Goal: Find contact information: Find contact information

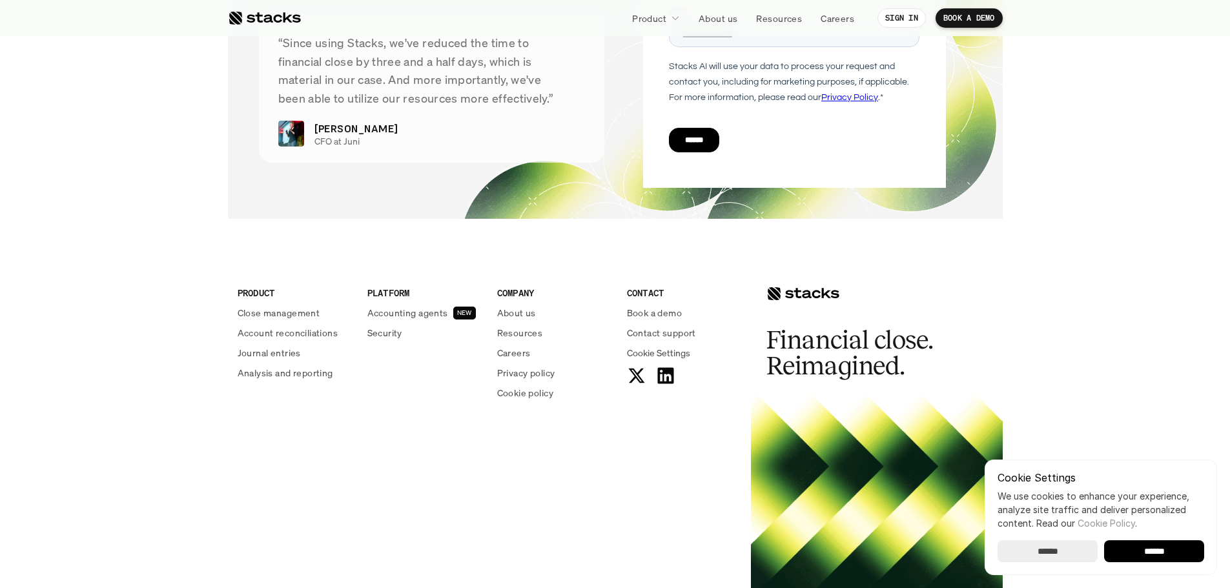
scroll to position [4731, 0]
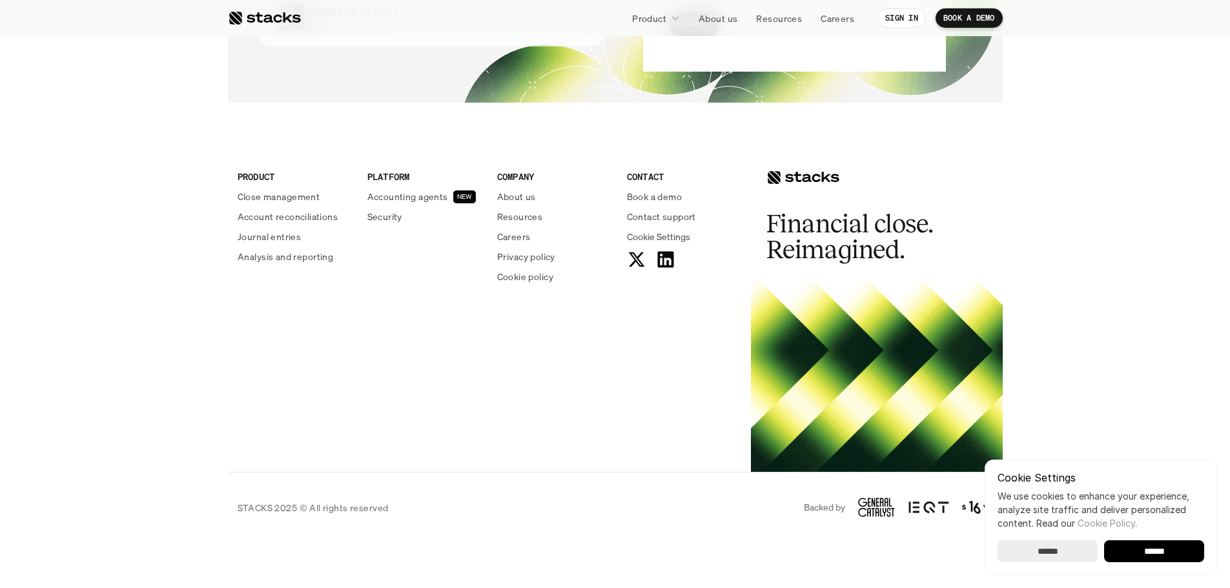
click at [521, 254] on p "Privacy policy" at bounding box center [526, 257] width 58 height 14
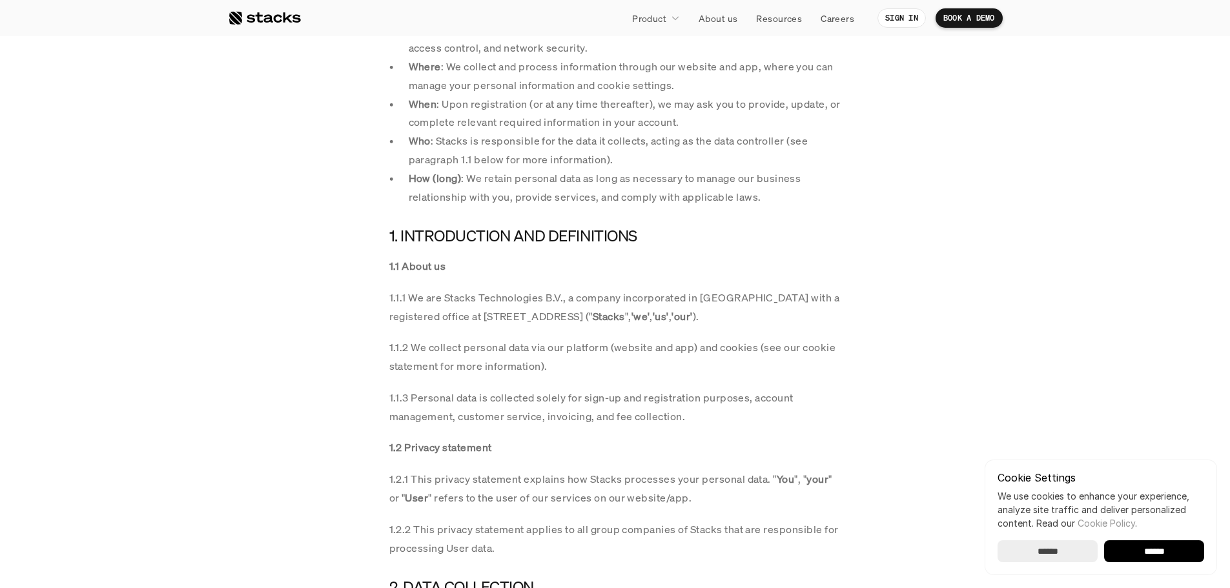
scroll to position [646, 0]
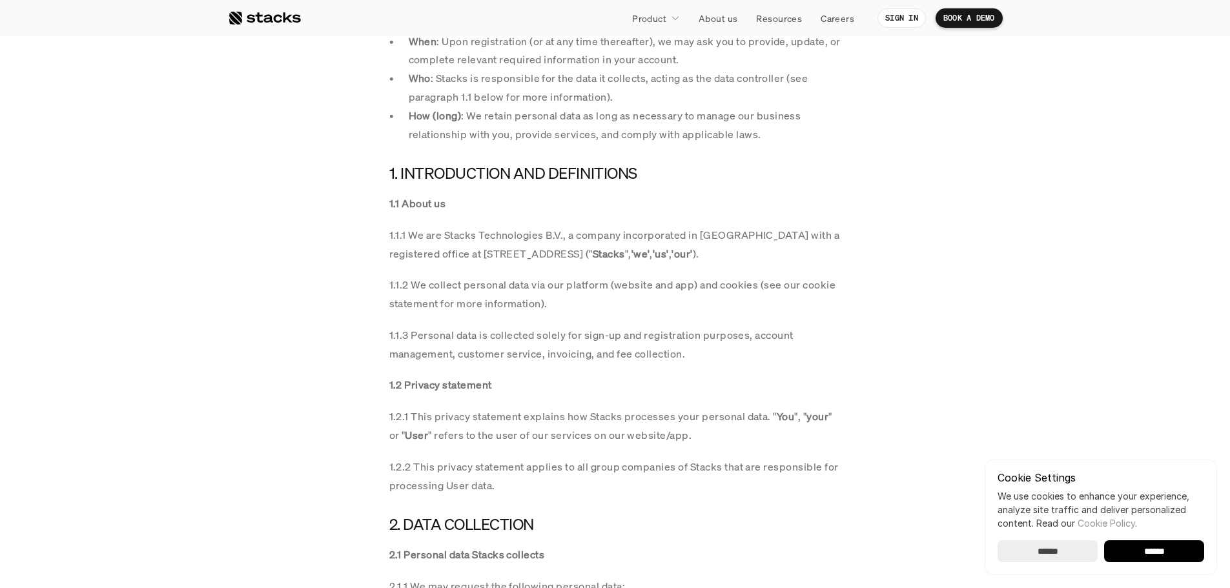
drag, startPoint x: 446, startPoint y: 236, endPoint x: 564, endPoint y: 240, distance: 118.3
click at [564, 240] on p "1.1.1 We are Stacks Technologies B.V., a company incorporated in [GEOGRAPHIC_DA…" at bounding box center [615, 244] width 452 height 37
copy p "Stacks Technologies B.V."
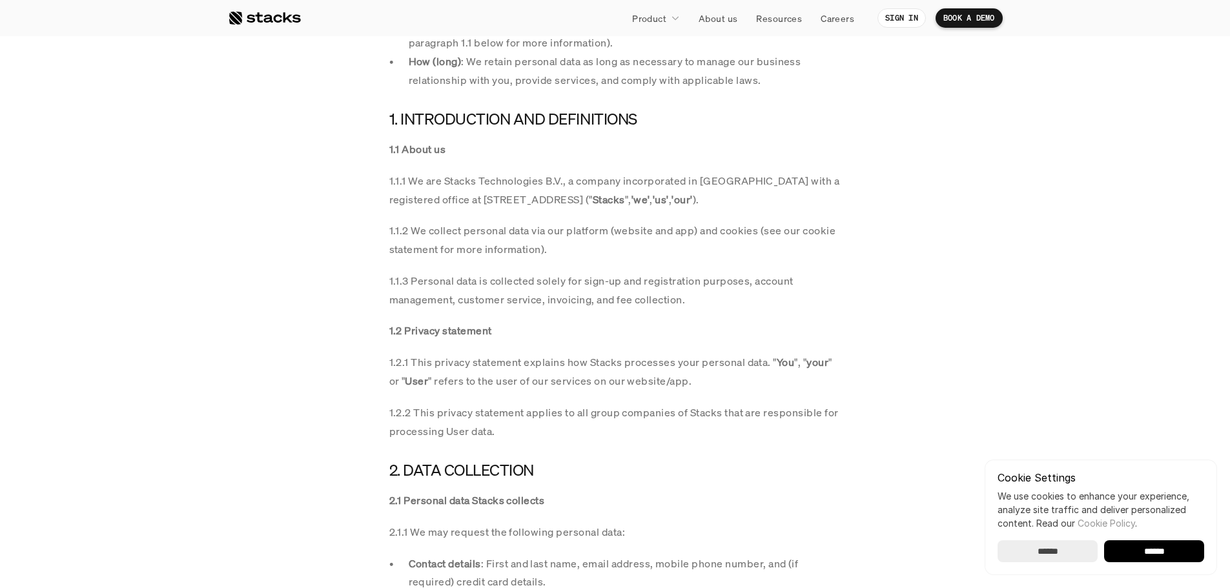
scroll to position [775, 0]
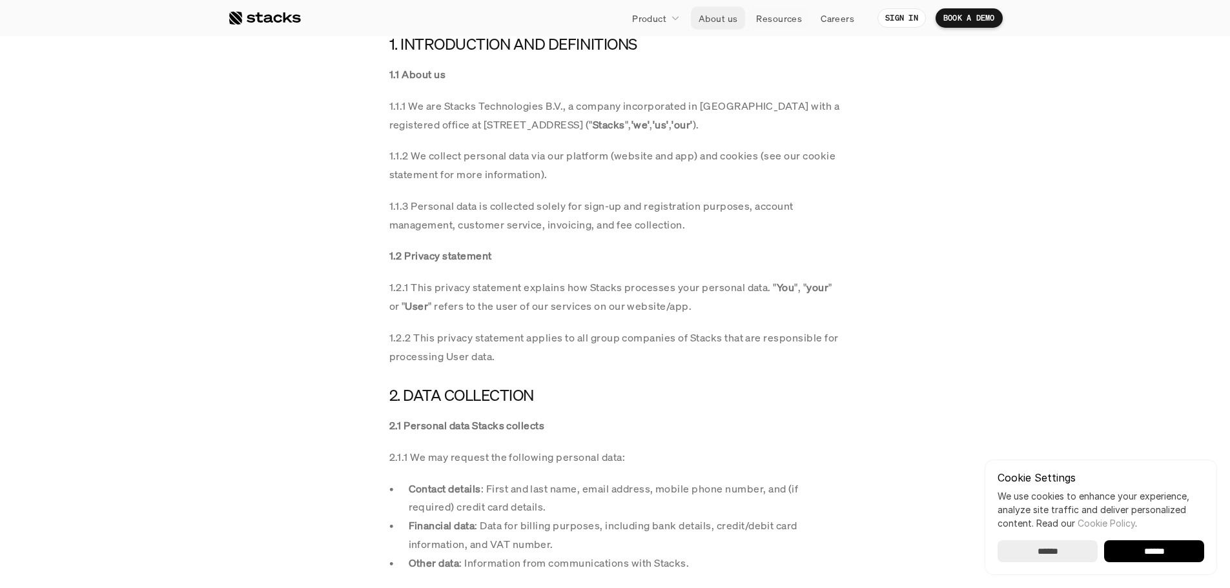
click at [723, 24] on p "About us" at bounding box center [718, 19] width 39 height 14
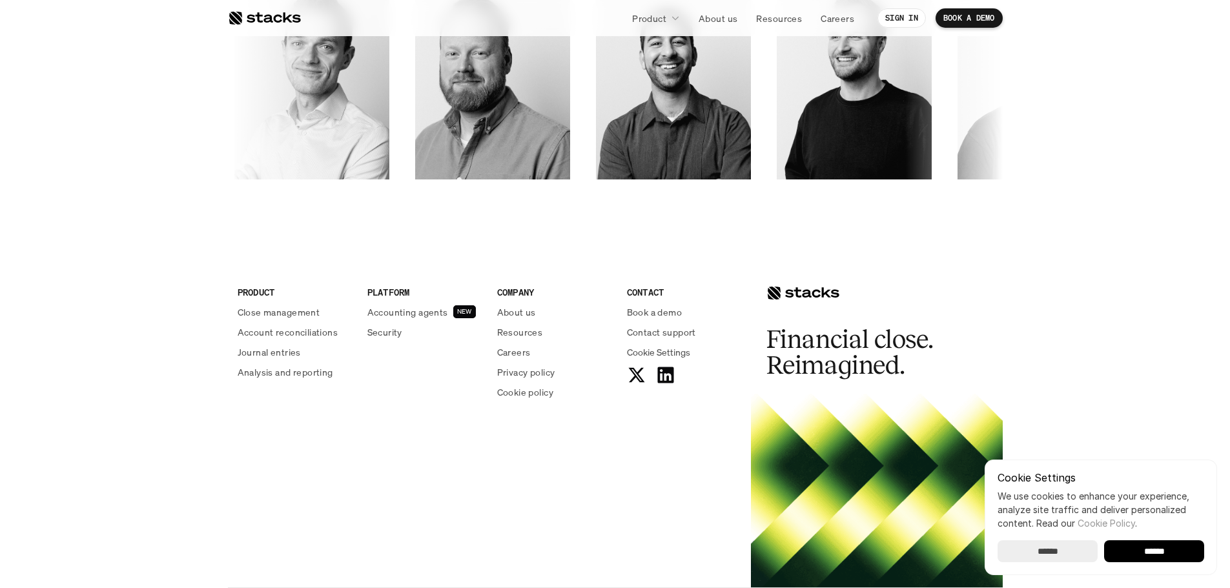
scroll to position [2196, 0]
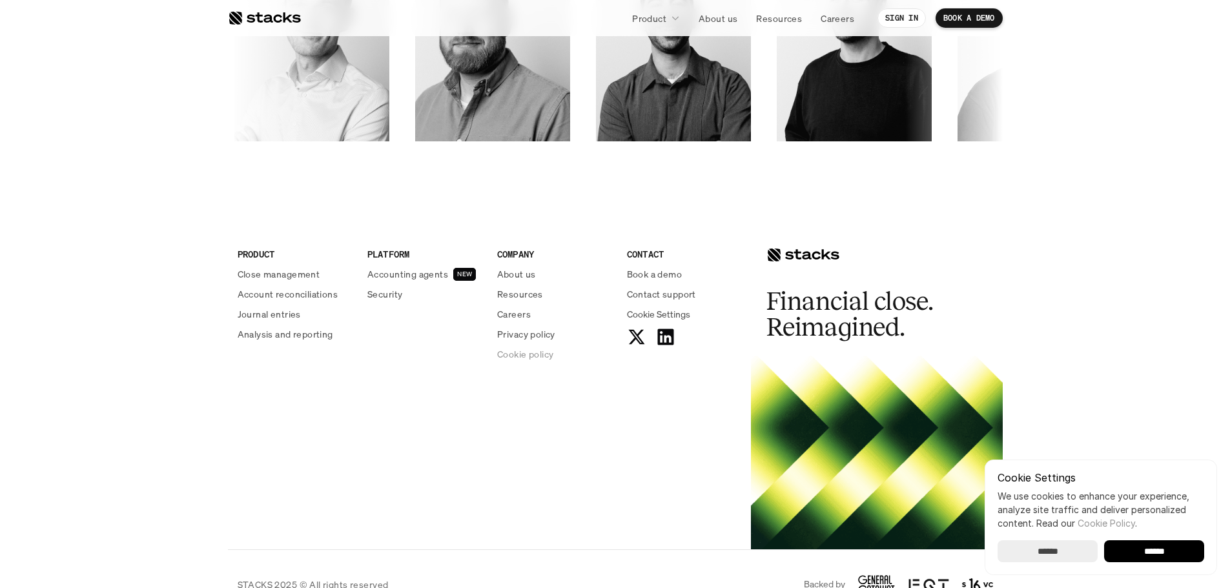
click at [519, 335] on p "Privacy policy" at bounding box center [526, 334] width 58 height 14
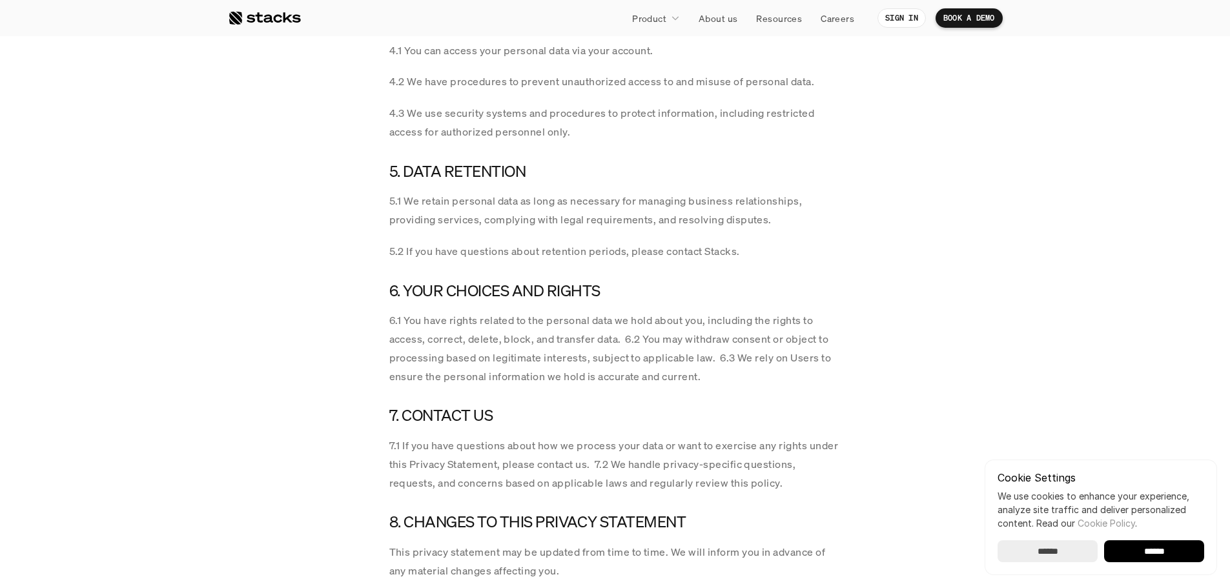
scroll to position [2067, 0]
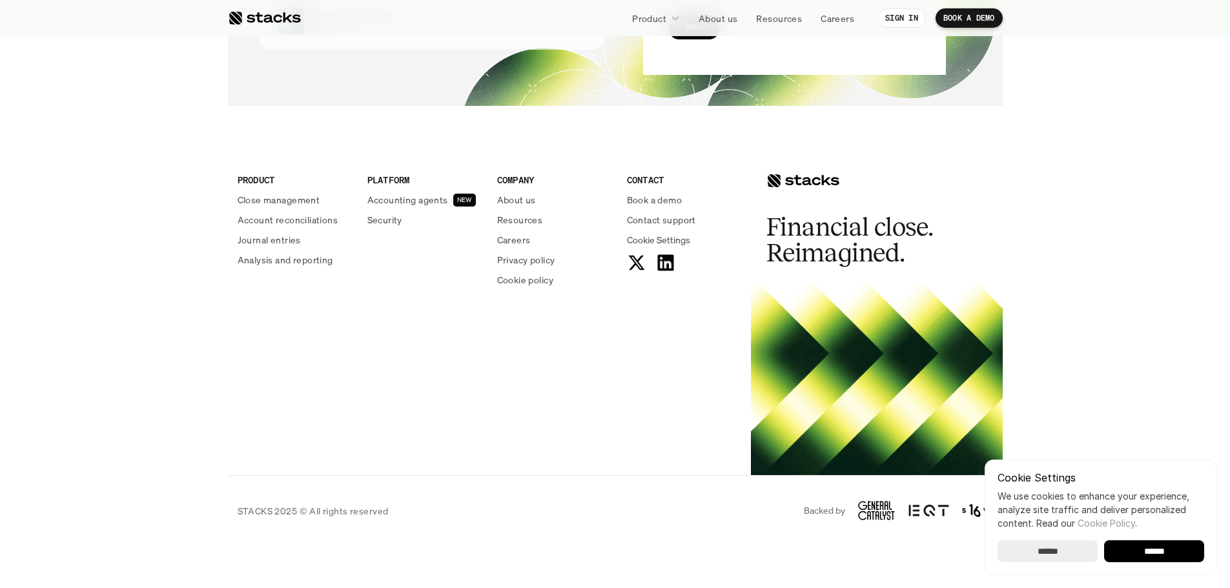
scroll to position [4731, 0]
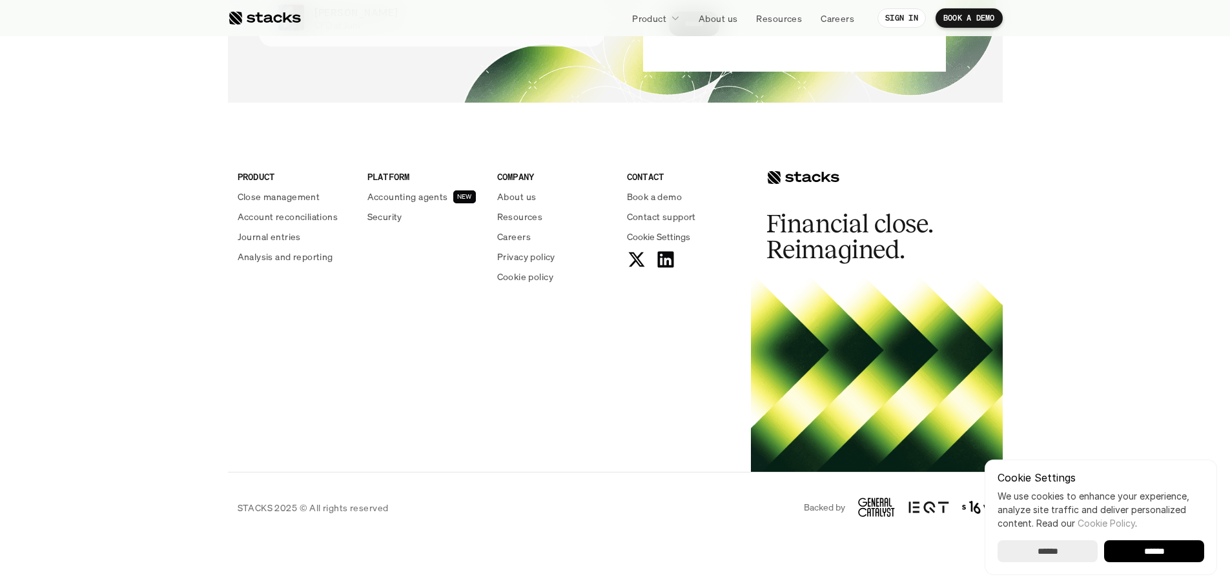
drag, startPoint x: 858, startPoint y: 501, endPoint x: 906, endPoint y: 521, distance: 51.8
click at [906, 521] on div "STACKS 2025 © All rights reserved Backed by" at bounding box center [615, 507] width 775 height 71
click at [1215, 588] on div at bounding box center [615, 588] width 1230 height 0
click at [1154, 552] on input "******" at bounding box center [1154, 552] width 100 height 22
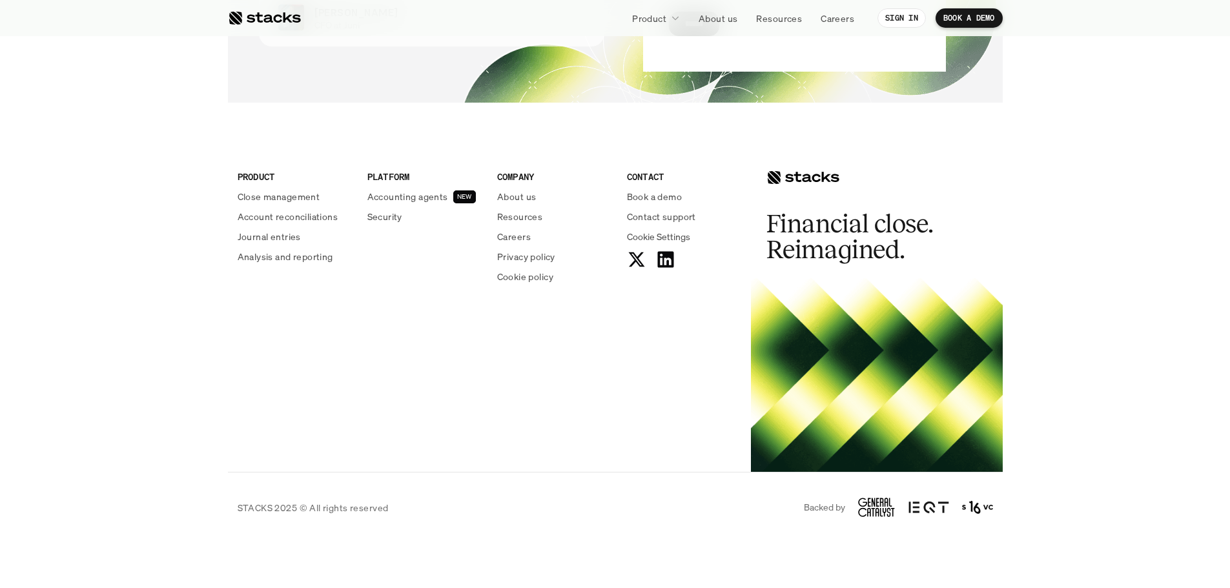
scroll to position [0, 0]
click at [1200, 588] on div at bounding box center [615, 588] width 1230 height 0
click at [1078, 588] on div at bounding box center [615, 588] width 1230 height 0
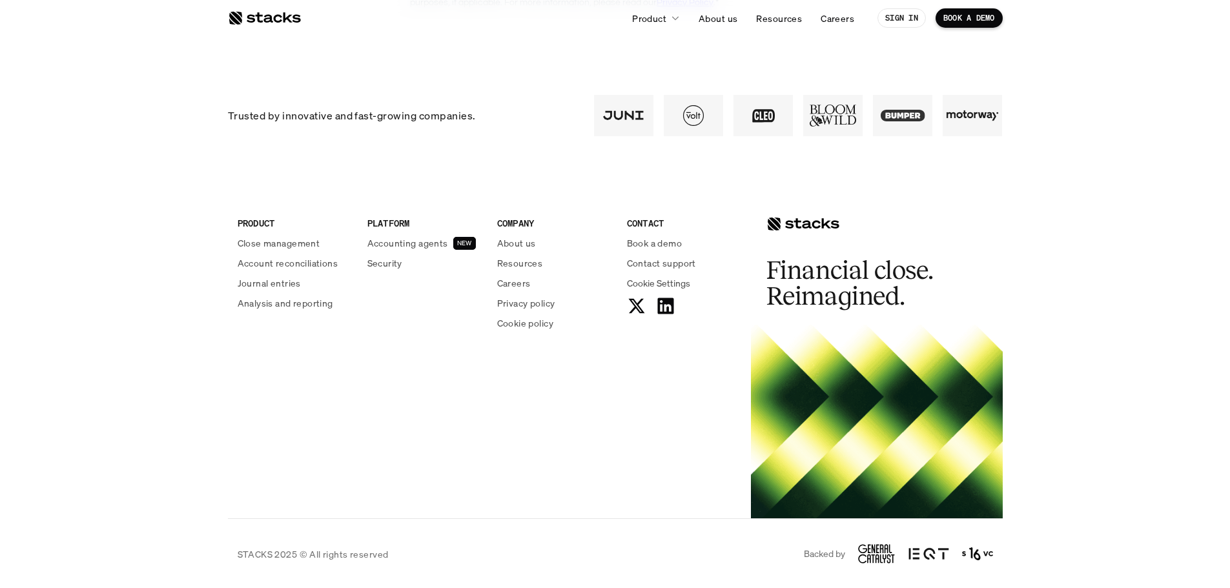
scroll to position [686, 0]
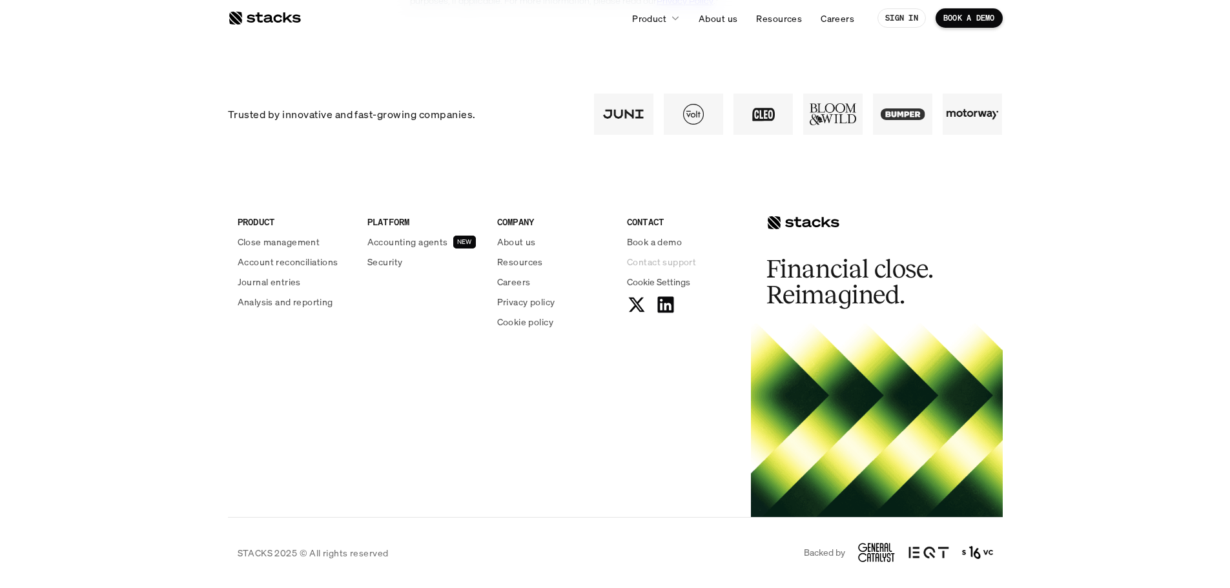
click at [652, 263] on p "Contact support" at bounding box center [661, 262] width 69 height 14
